Goal: Task Accomplishment & Management: Manage account settings

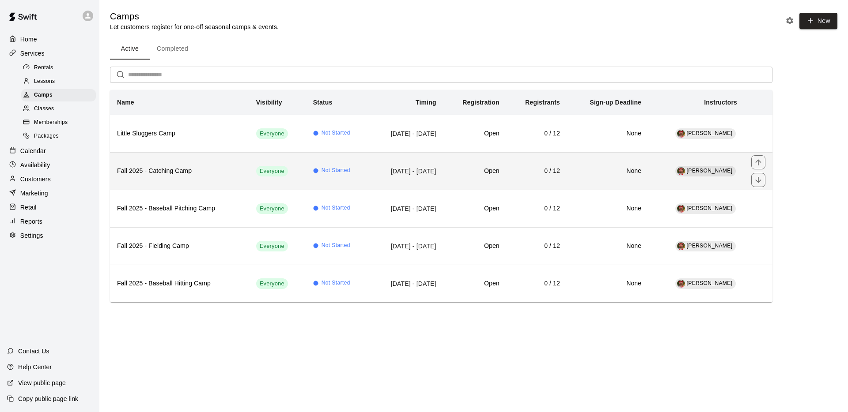
click at [202, 167] on h6 "Fall 2025 - Catching Camp" at bounding box center [179, 171] width 125 height 10
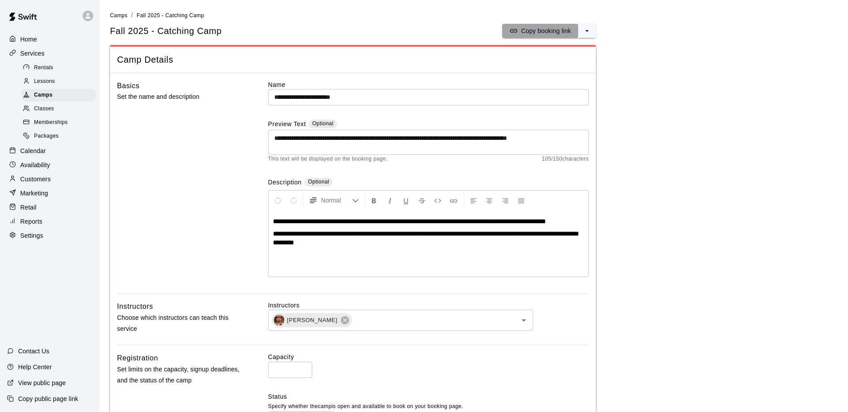
click at [545, 33] on p "Copy booking link" at bounding box center [546, 30] width 50 height 9
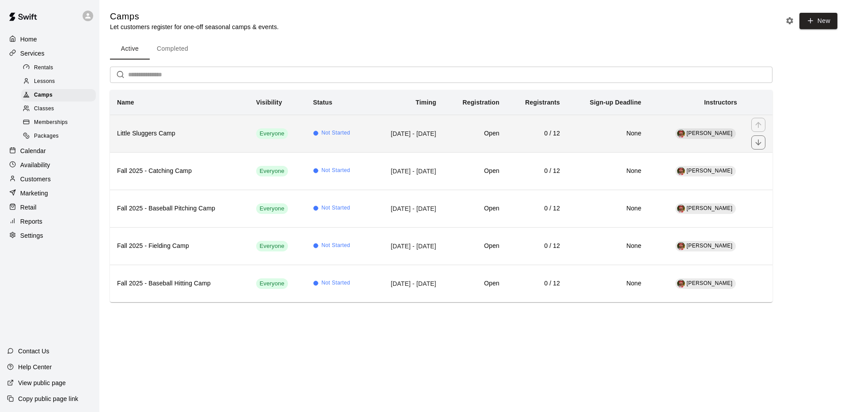
click at [155, 132] on h6 "Little Sluggers Camp" at bounding box center [179, 134] width 125 height 10
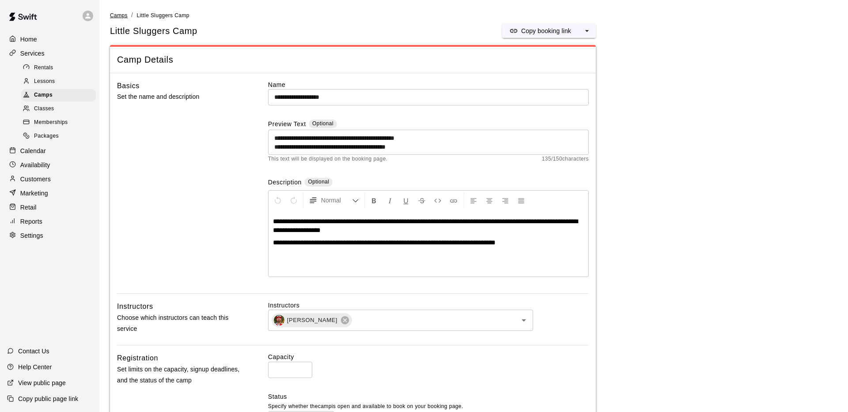
click at [115, 14] on span "Camps" at bounding box center [119, 15] width 18 height 6
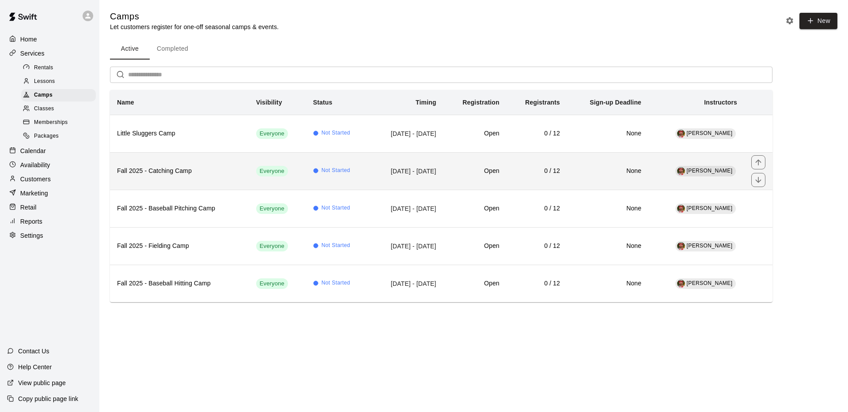
click at [171, 169] on h6 "Fall 2025 - Catching Camp" at bounding box center [179, 171] width 125 height 10
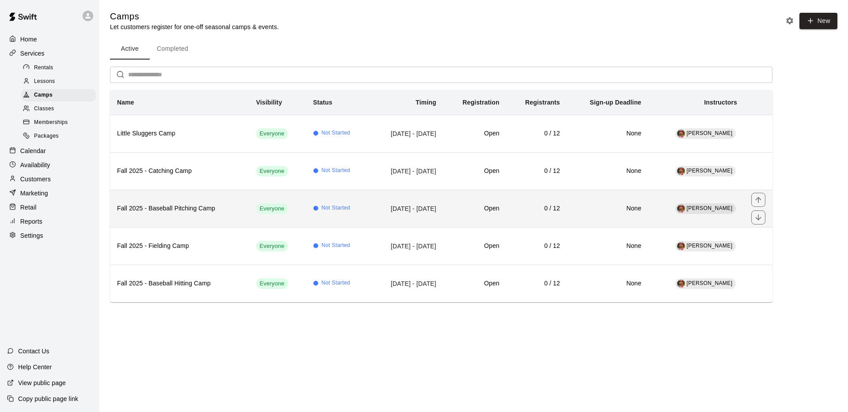
click at [158, 196] on th "Fall 2025 - Baseball Pitching Camp" at bounding box center [179, 209] width 139 height 38
